Goal: Unclear: Browse casually

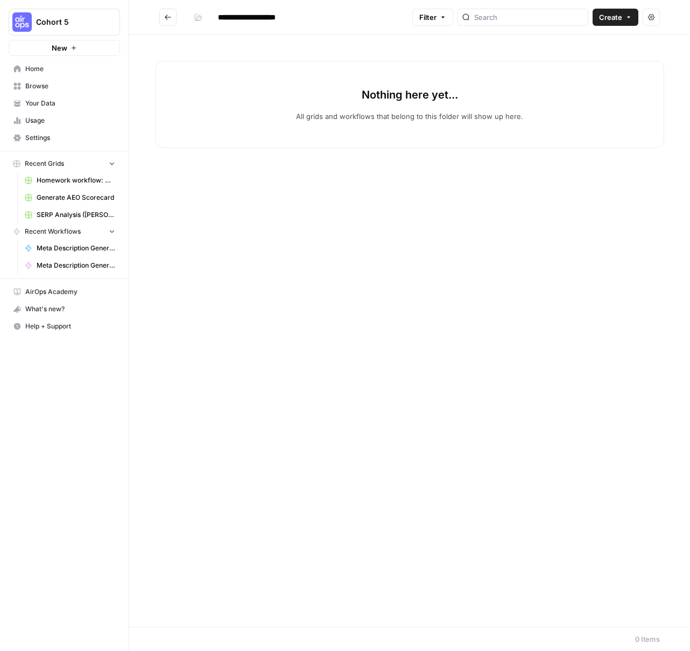
click at [296, 121] on div "Nothing here yet... All grids and workflows that belong to this folder will sho…" at bounding box center [409, 104] width 509 height 87
drag, startPoint x: 437, startPoint y: 119, endPoint x: 404, endPoint y: 115, distance: 33.1
click at [437, 119] on p "All grids and workflows that belong to this folder will show up here." at bounding box center [409, 116] width 227 height 11
